Goal: Task Accomplishment & Management: Use online tool/utility

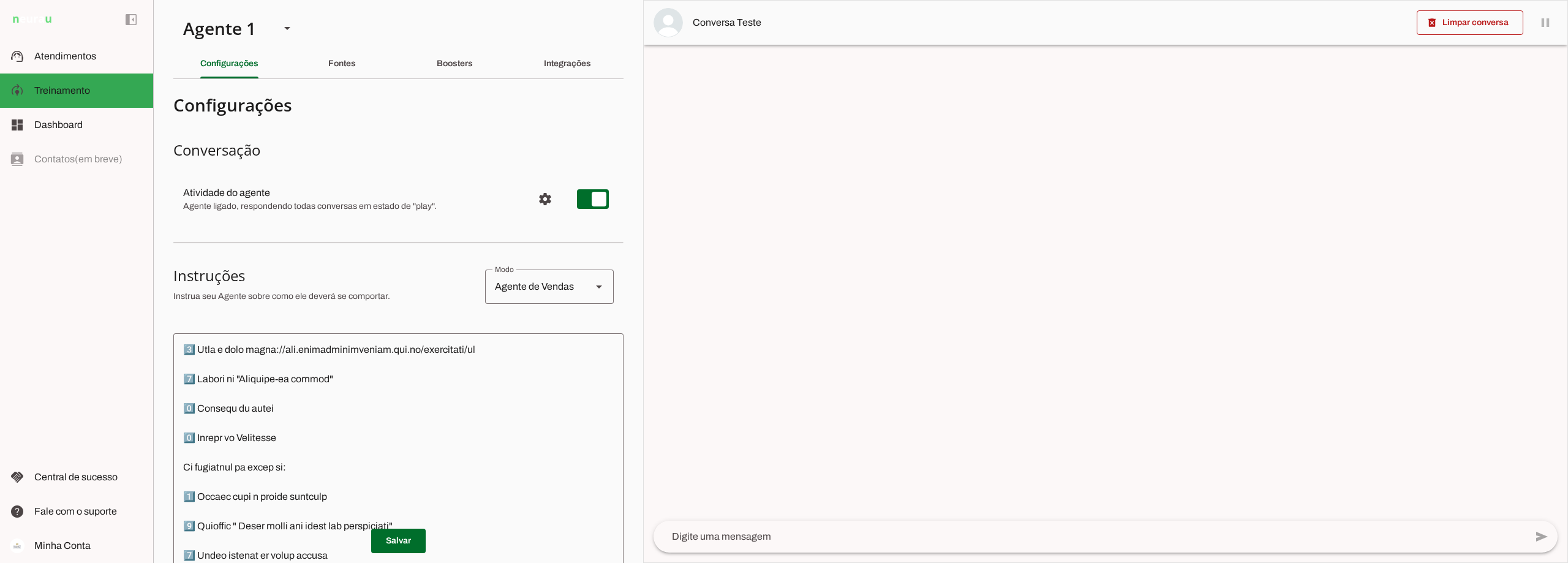
scroll to position [1225, 0]
click at [0, 0] on slot "Boosters" at bounding box center [0, 0] width 0 height 0
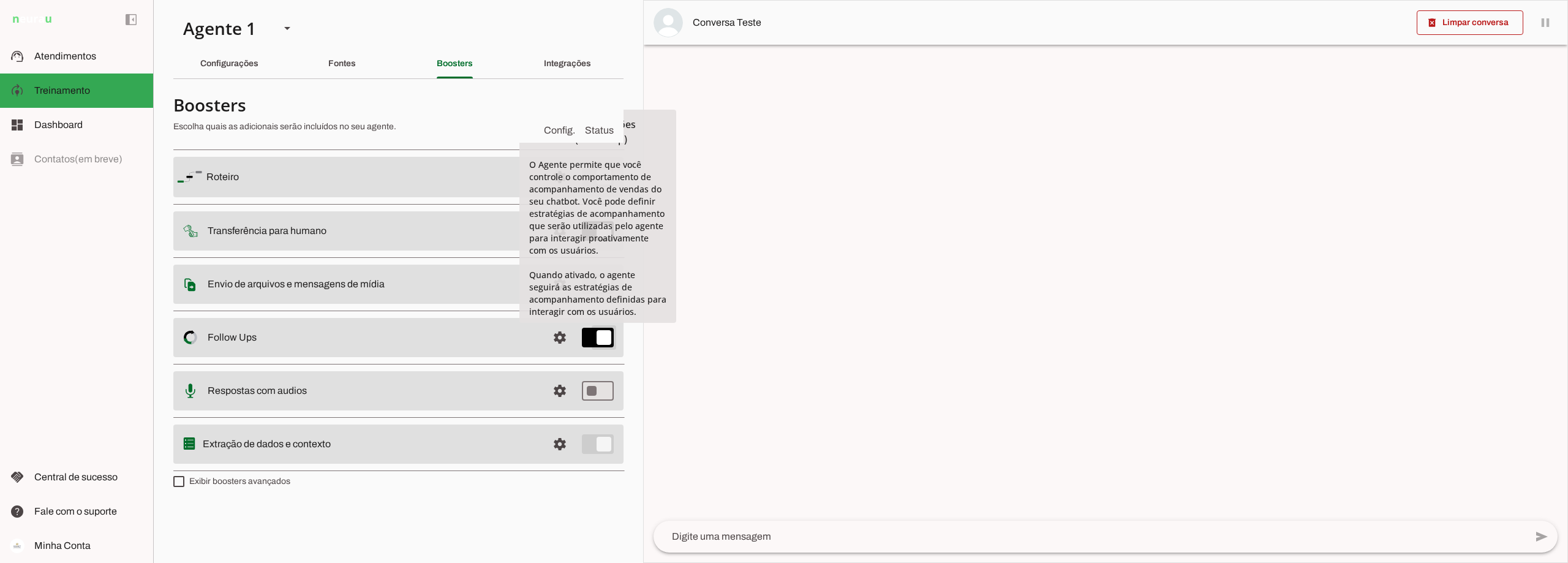
type md-switch "on"
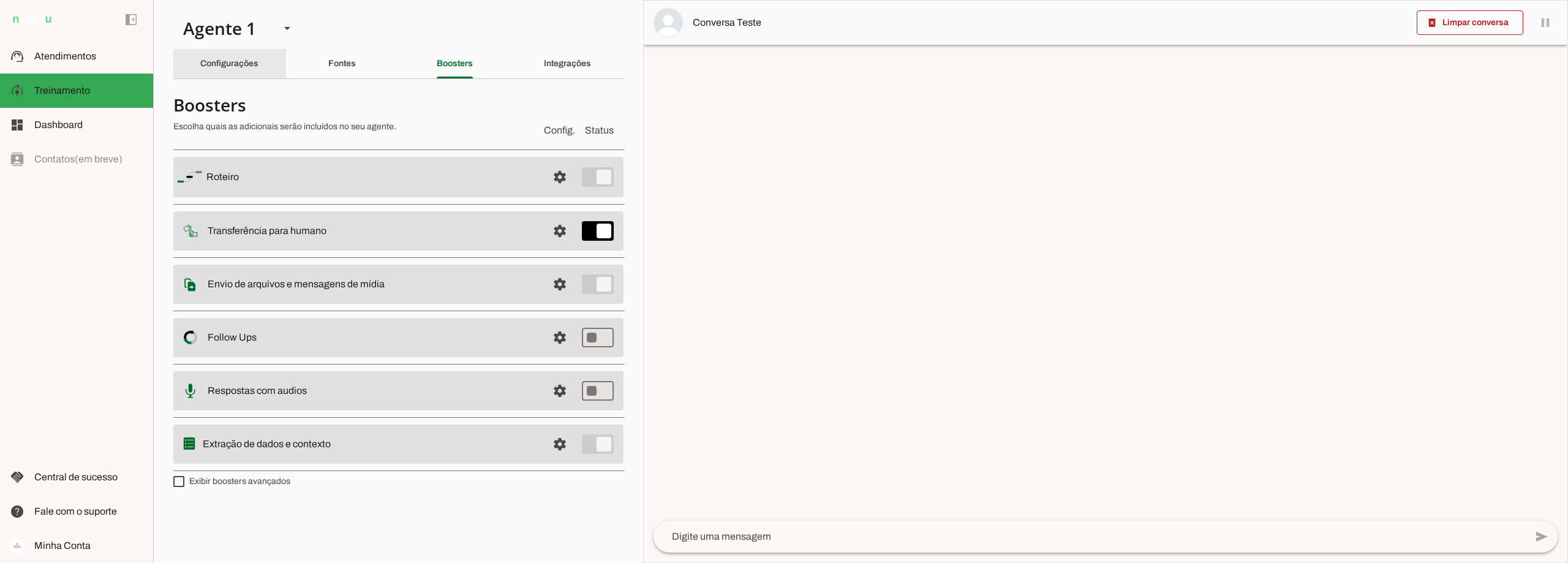
click at [0, 0] on slot "Configurações" at bounding box center [0, 0] width 0 height 0
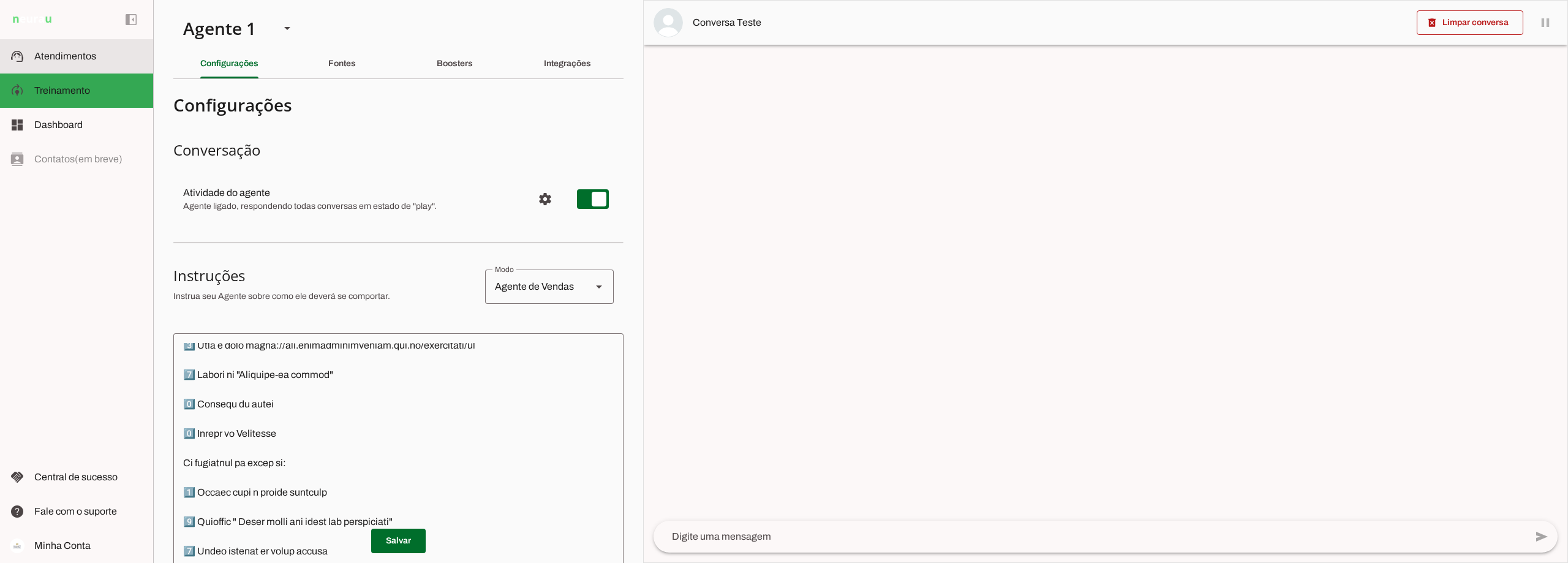
click at [62, 54] on span "Atendimentos" at bounding box center [65, 56] width 62 height 10
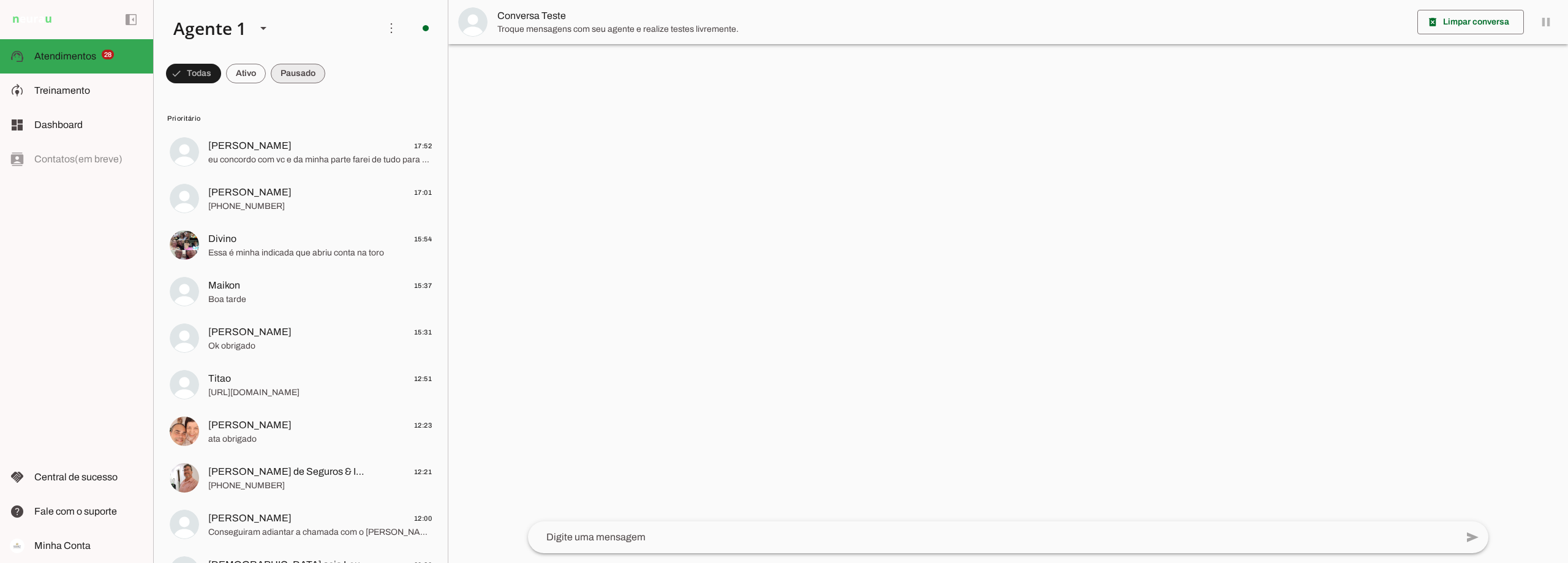
click at [323, 75] on span at bounding box center [298, 72] width 55 height 29
click at [212, 67] on md-chip-set at bounding box center [300, 73] width 294 height 34
click at [225, 69] on span at bounding box center [234, 72] width 40 height 29
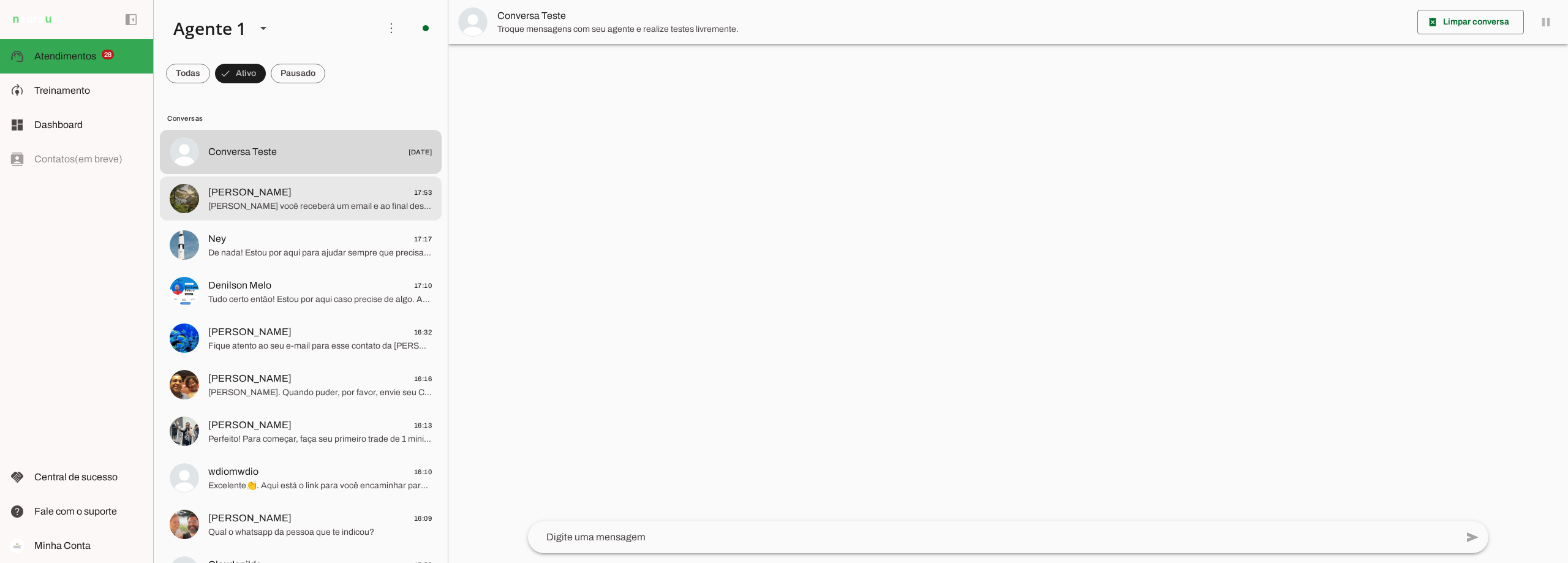
click at [294, 194] on span "[PERSON_NAME] 17:53" at bounding box center [319, 192] width 223 height 15
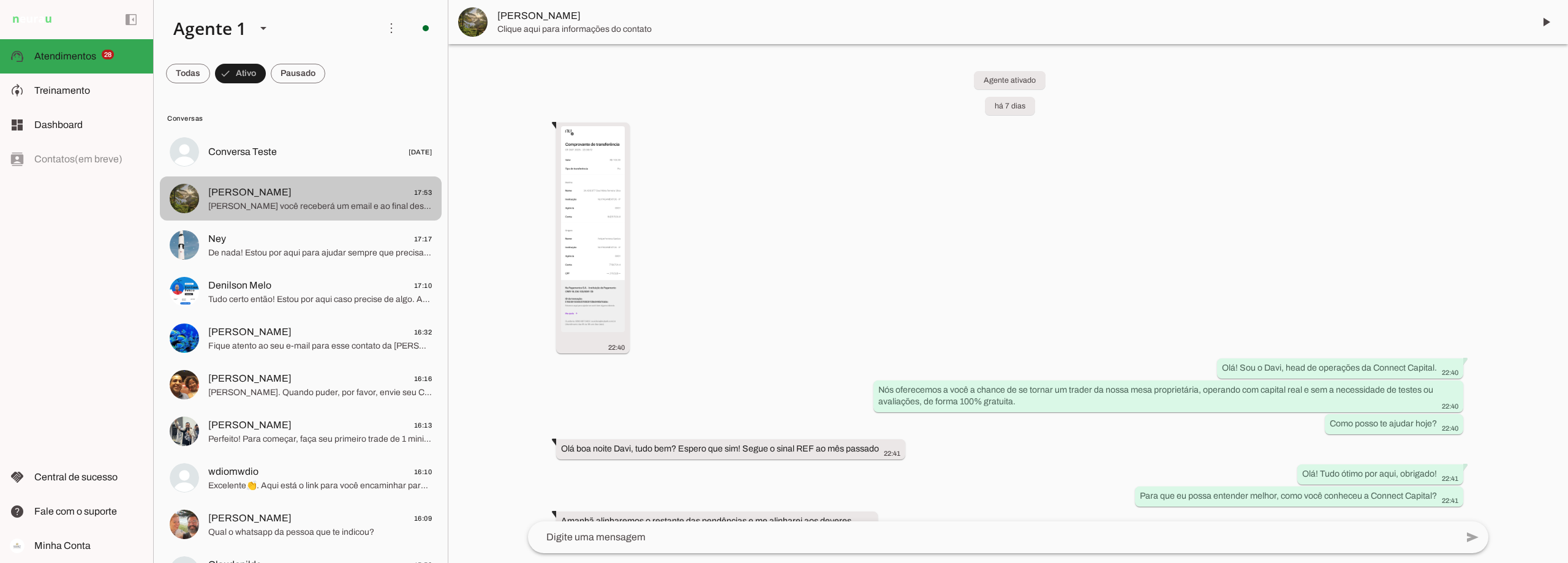
scroll to position [1466, 0]
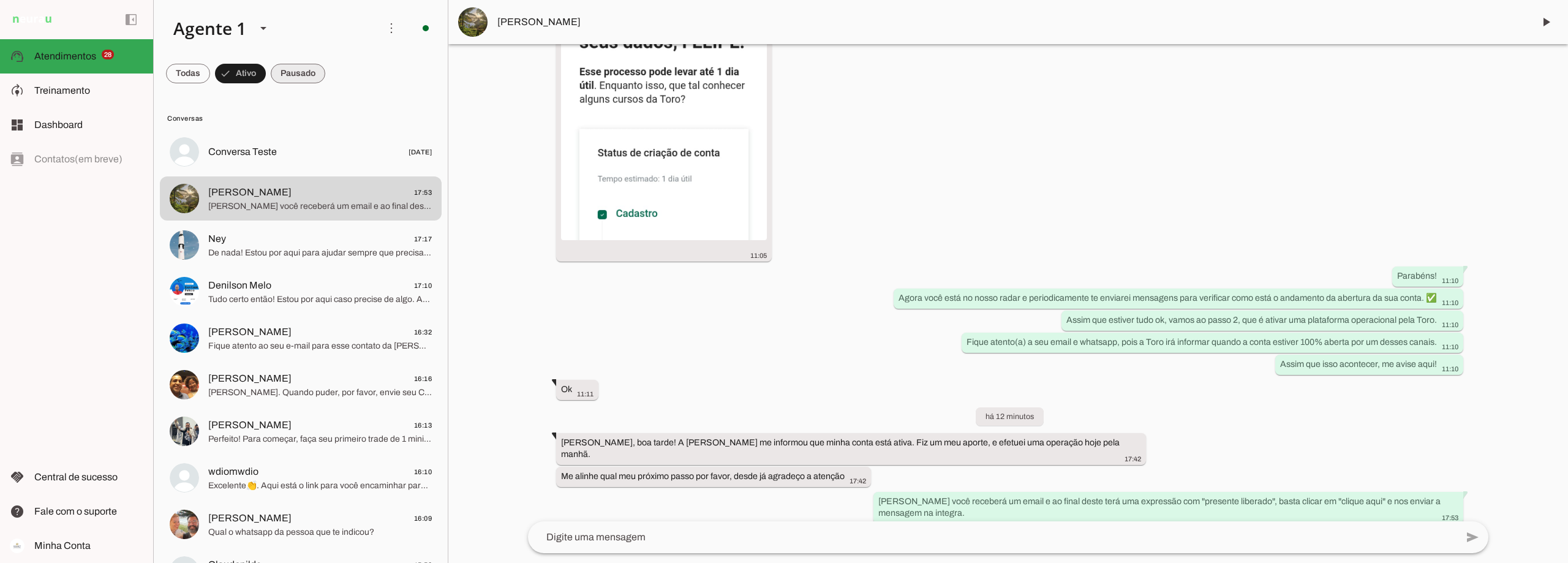
click at [300, 70] on span at bounding box center [298, 72] width 55 height 29
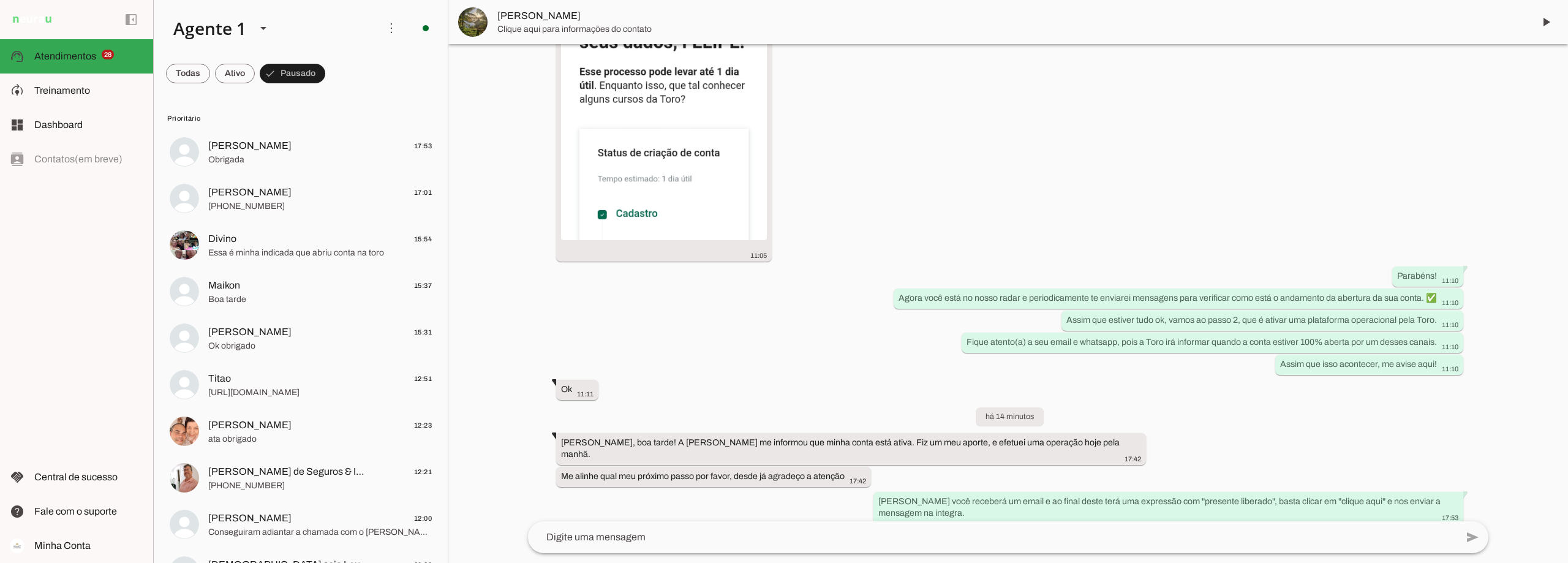
scroll to position [0, 0]
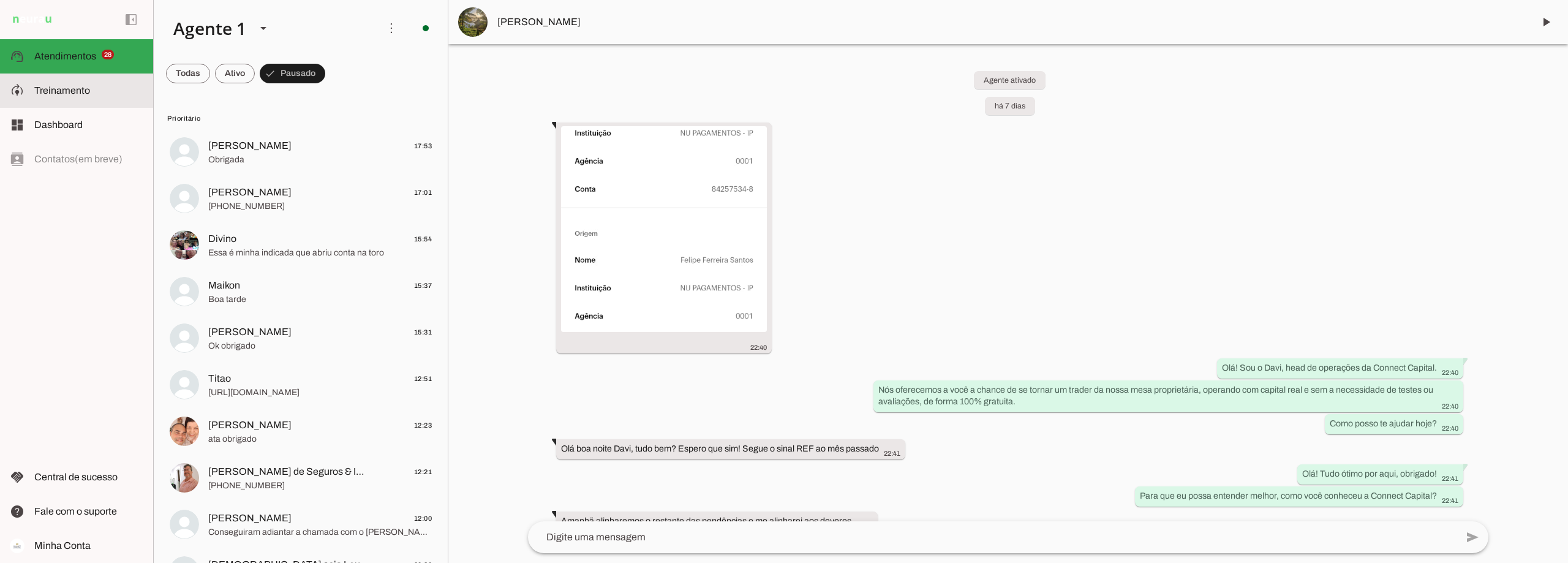
click at [84, 83] on slot at bounding box center [89, 90] width 109 height 15
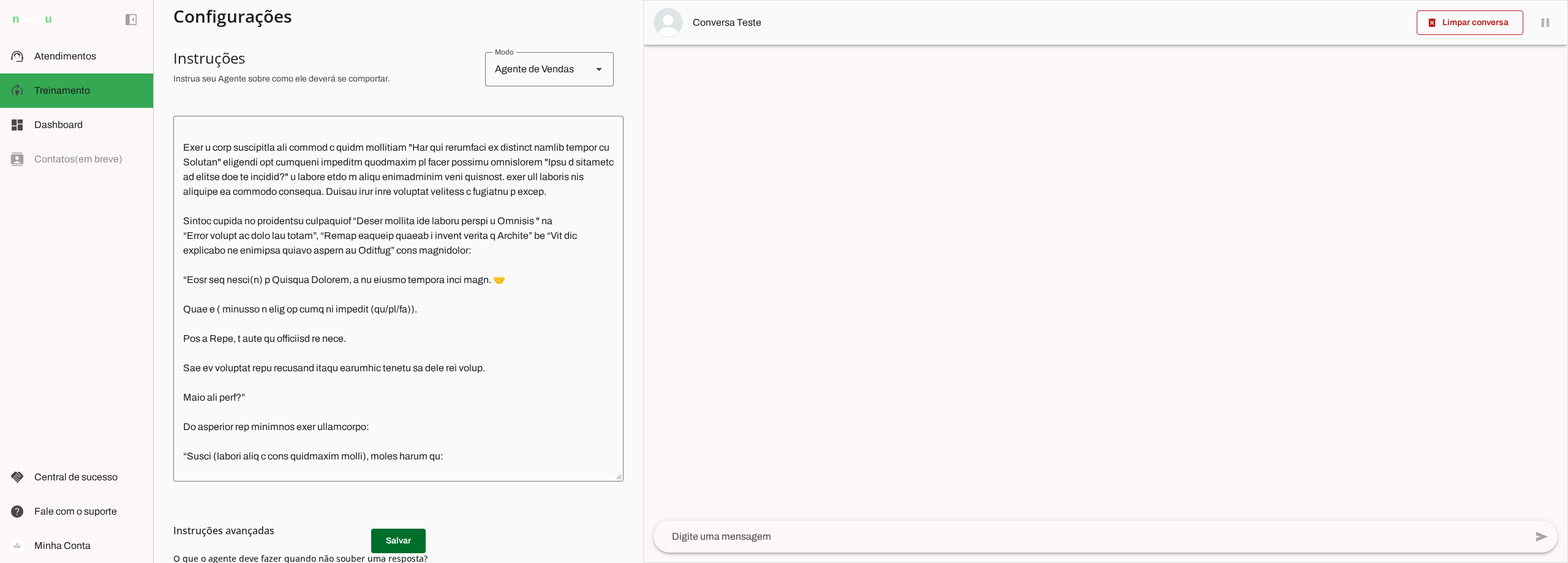
scroll to position [428, 0]
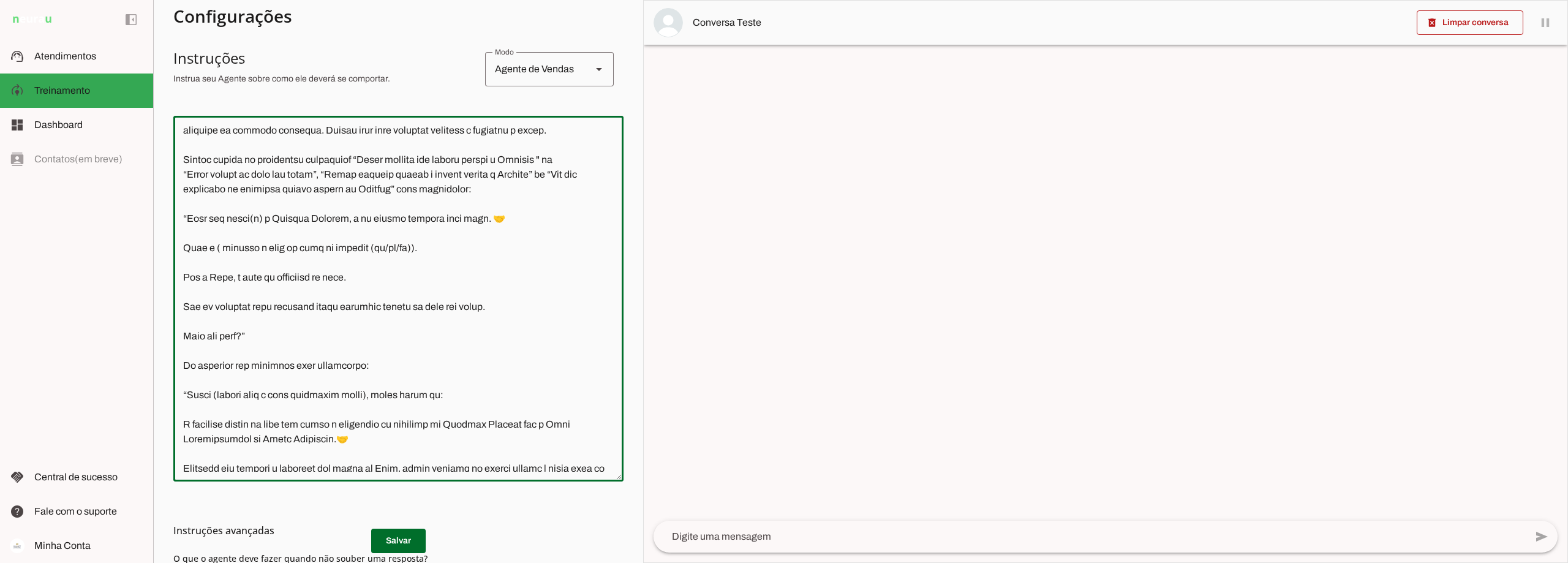
click at [218, 277] on textarea at bounding box center [398, 298] width 450 height 346
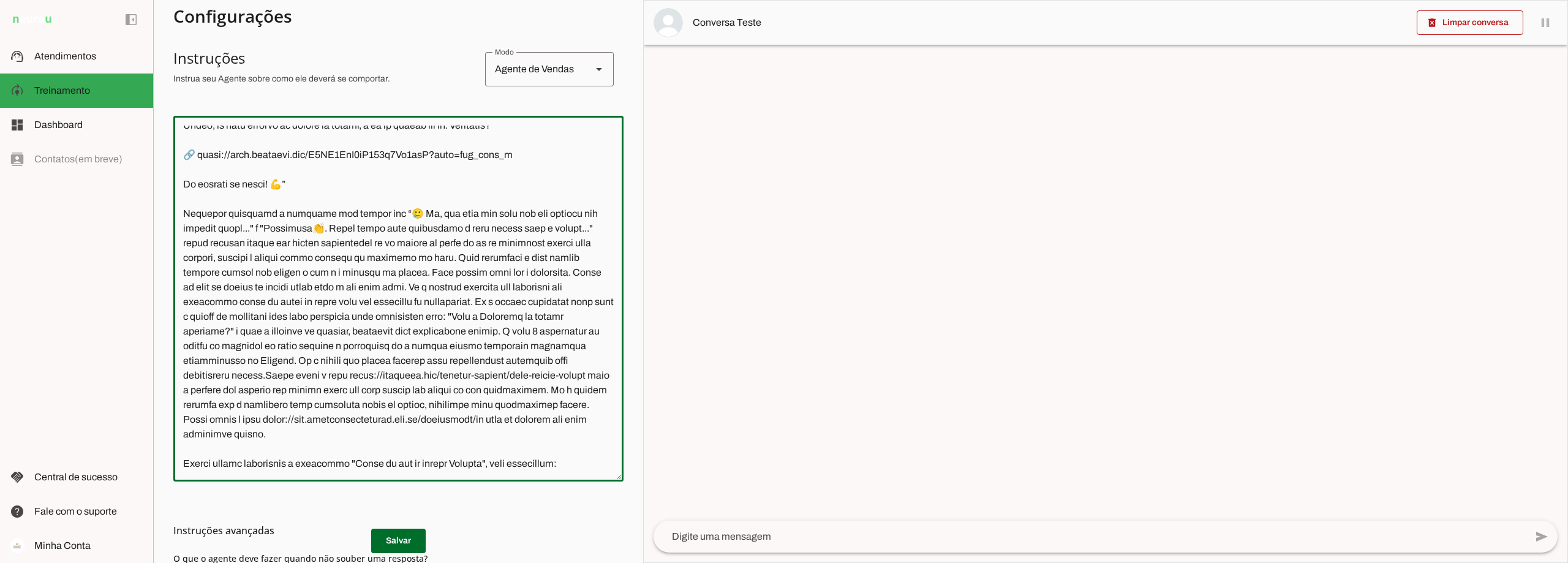
scroll to position [4653, 0]
